Goal: Task Accomplishment & Management: Manage account settings

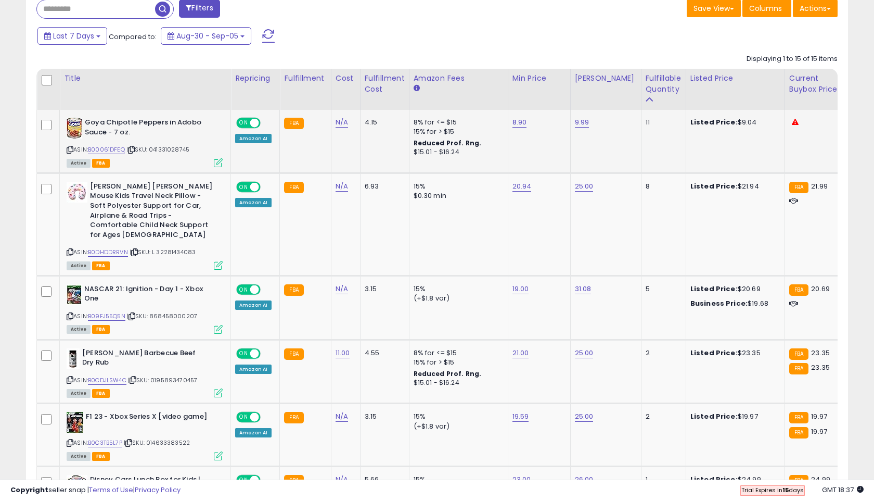
scroll to position [213, 476]
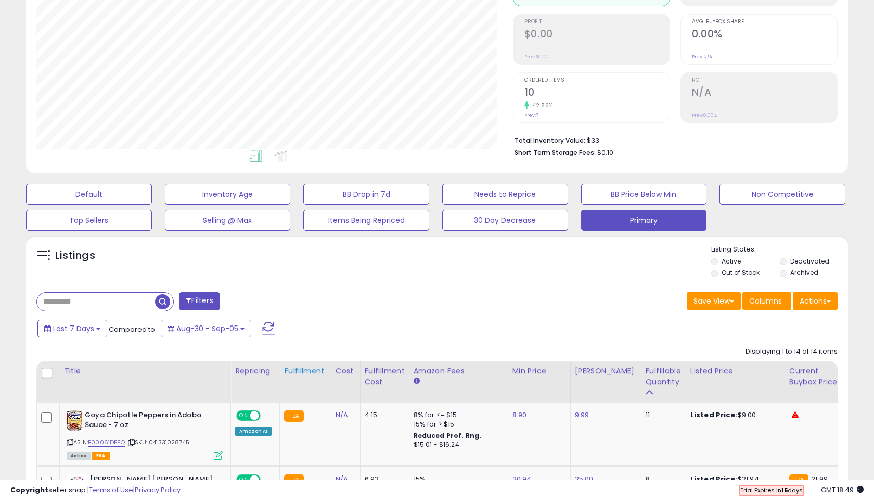
scroll to position [142, 0]
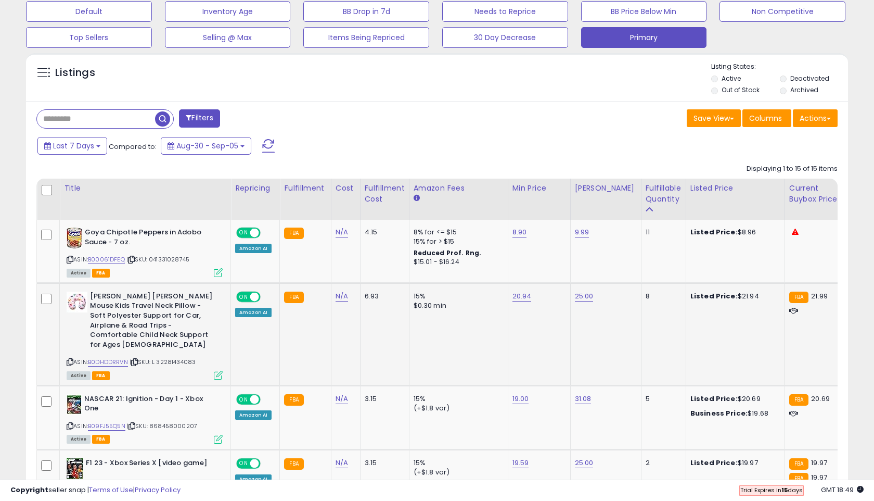
scroll to position [342, 0]
